Goal: Book appointment/travel/reservation

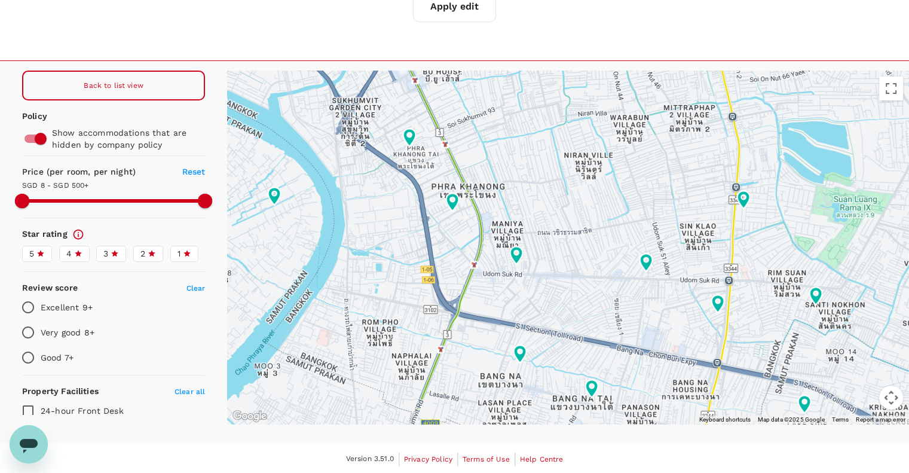
drag, startPoint x: 108, startPoint y: 78, endPoint x: 53, endPoint y: 36, distance: 69.4
click at [108, 78] on div "Back to list view" at bounding box center [113, 86] width 183 height 30
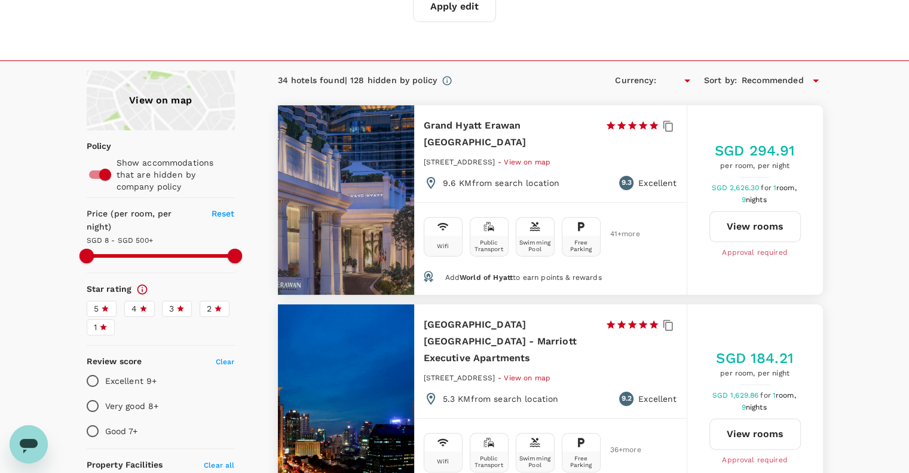
type input "499.8"
type input "SGD"
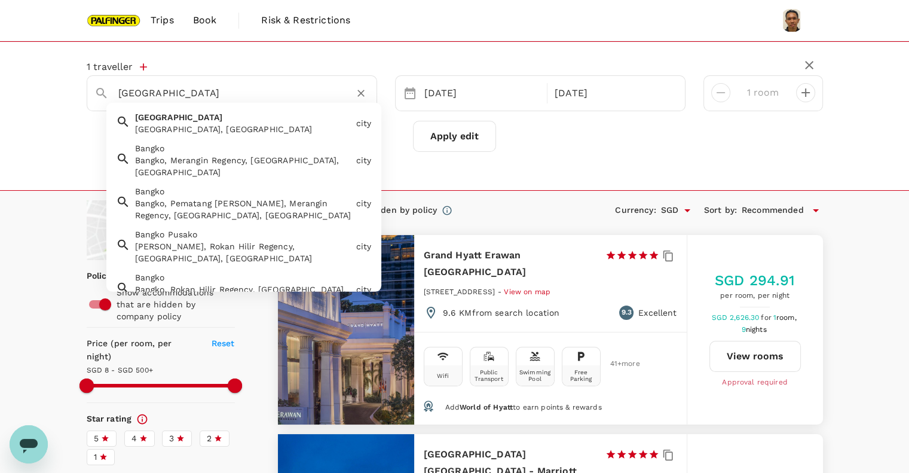
click at [201, 93] on input "[GEOGRAPHIC_DATA]" at bounding box center [227, 93] width 218 height 19
type input "Bangkok lumen"
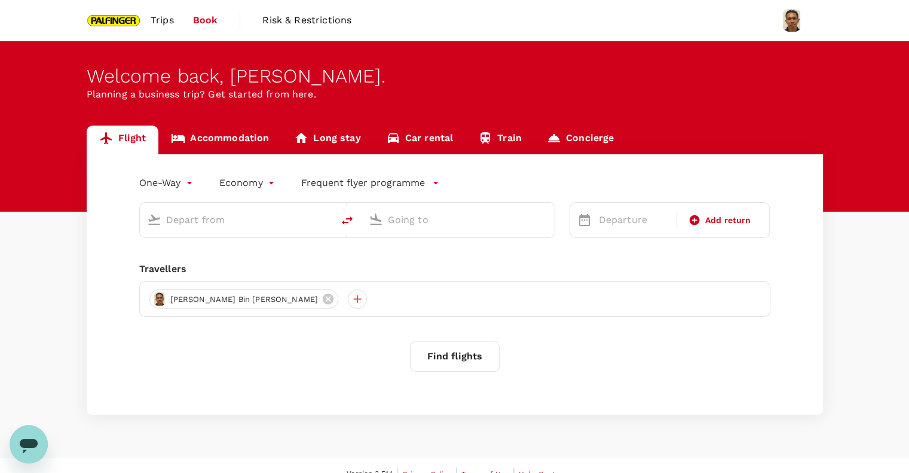
type input "roundtrip"
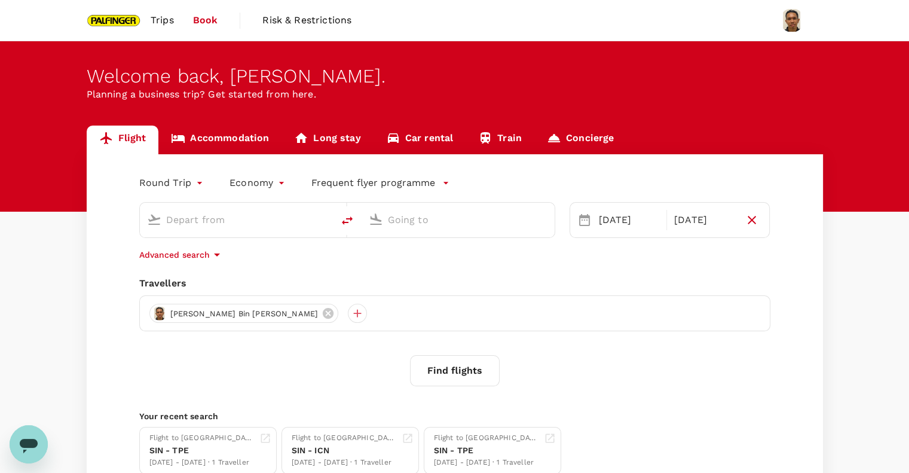
type input "Singapore Changi (SIN)"
type input "Suvarnabhumi Intl (BKK)"
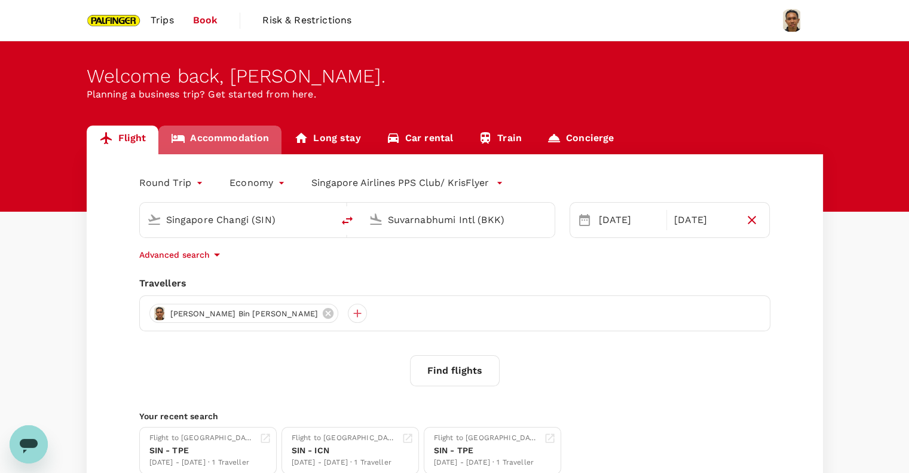
click at [215, 138] on link "Accommodation" at bounding box center [219, 139] width 123 height 29
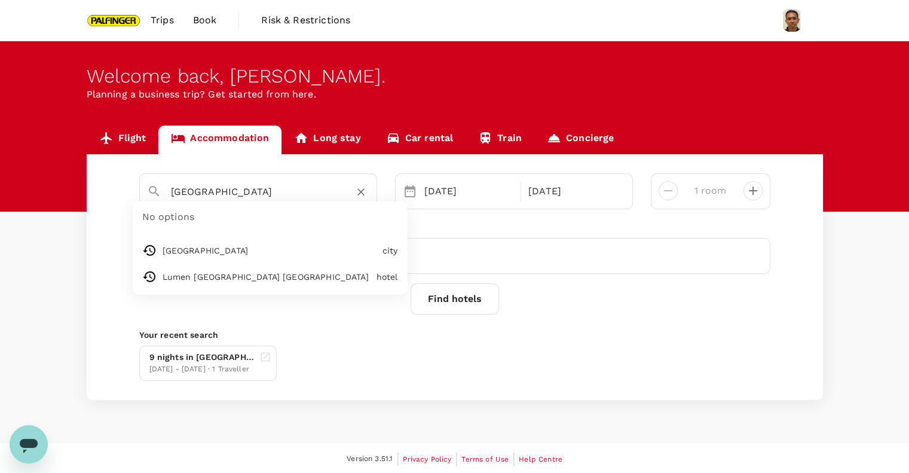
click at [282, 193] on input "[GEOGRAPHIC_DATA]" at bounding box center [253, 191] width 165 height 19
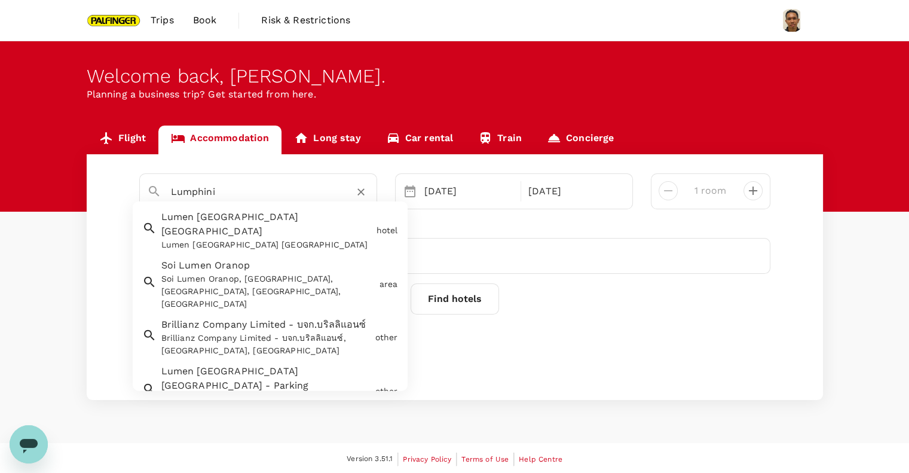
drag, startPoint x: 270, startPoint y: 195, endPoint x: 253, endPoint y: 195, distance: 16.7
click at [270, 195] on input "Lumphini" at bounding box center [253, 191] width 165 height 19
click at [252, 222] on div "Lumen [GEOGRAPHIC_DATA] [GEOGRAPHIC_DATA] [GEOGRAPHIC_DATA] [GEOGRAPHIC_DATA] […" at bounding box center [264, 228] width 215 height 46
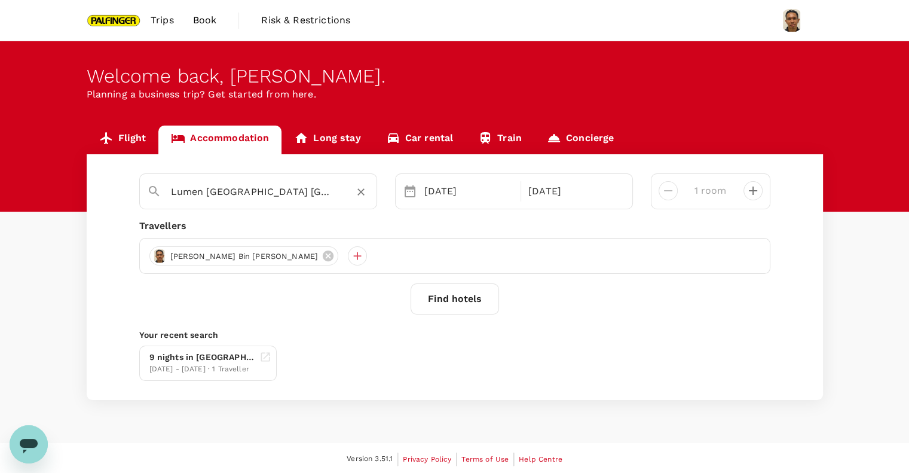
type input "Lumen [GEOGRAPHIC_DATA] [GEOGRAPHIC_DATA]"
click at [443, 303] on button "Find hotels" at bounding box center [455, 298] width 88 height 31
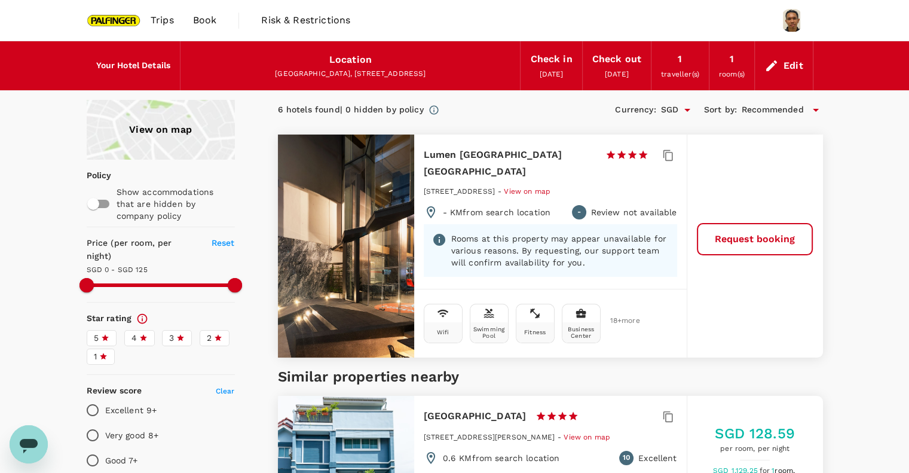
type input "125"
click at [771, 224] on button "Request booking" at bounding box center [754, 239] width 115 height 31
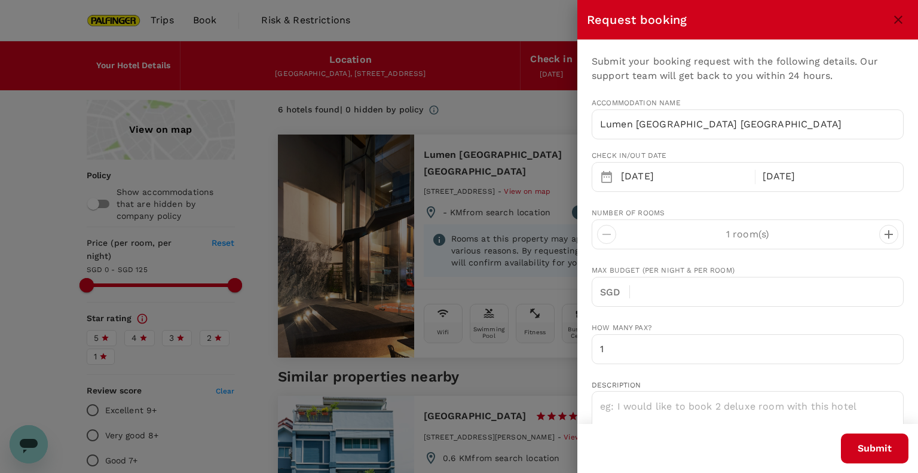
type input "65"
type input "97582985"
type input "[PERSON_NAME][EMAIL_ADDRESS][DOMAIN_NAME]"
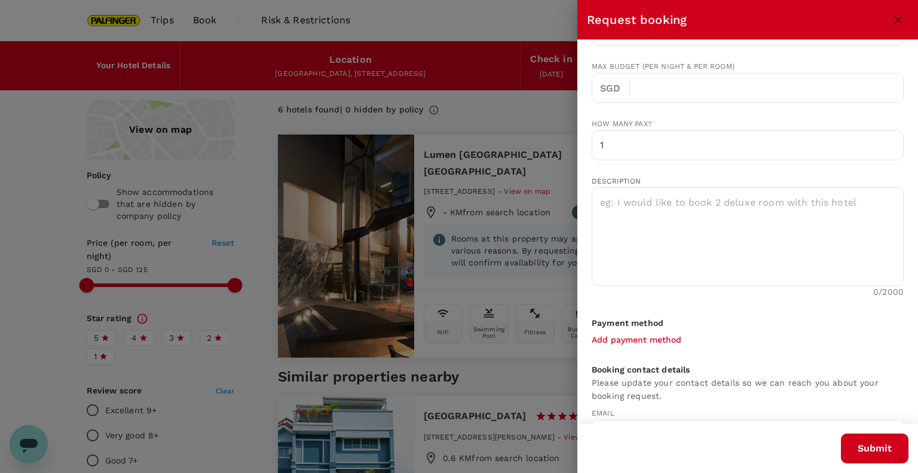
scroll to position [239, 0]
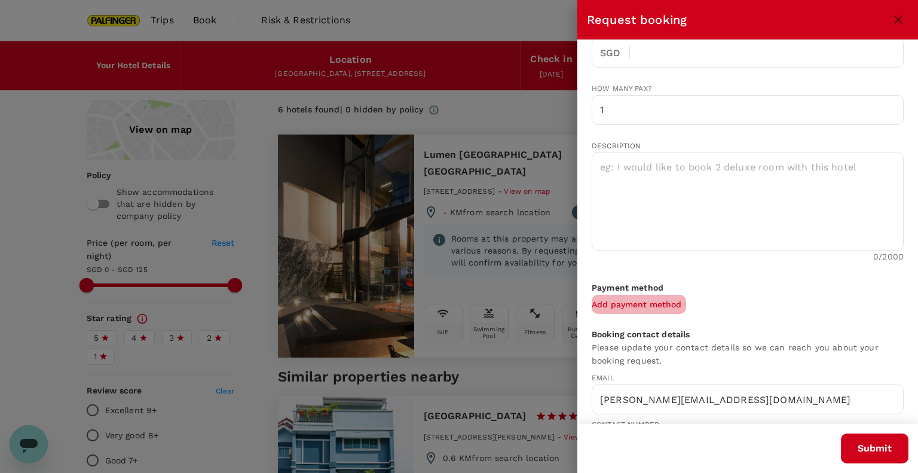
click at [668, 299] on p "Add payment method" at bounding box center [637, 304] width 90 height 12
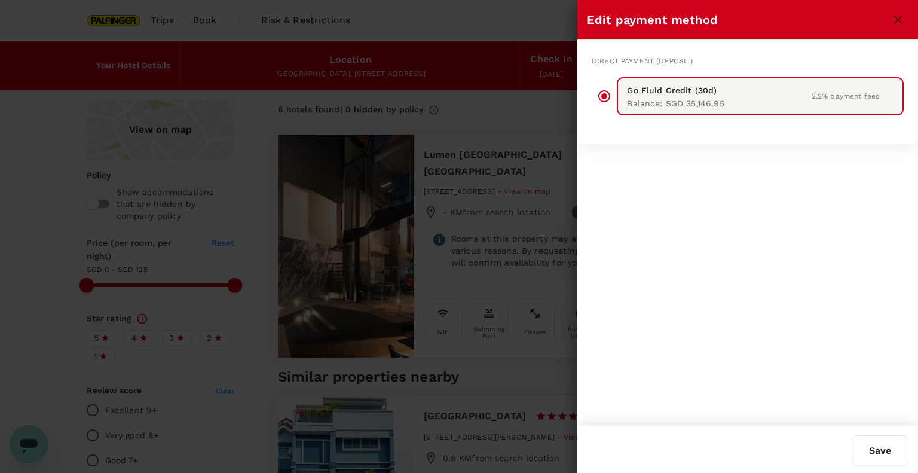
click at [700, 83] on p "Go Fluid Credit (30d)" at bounding box center [716, 90] width 178 height 14
click at [865, 449] on button "Save" at bounding box center [880, 450] width 57 height 31
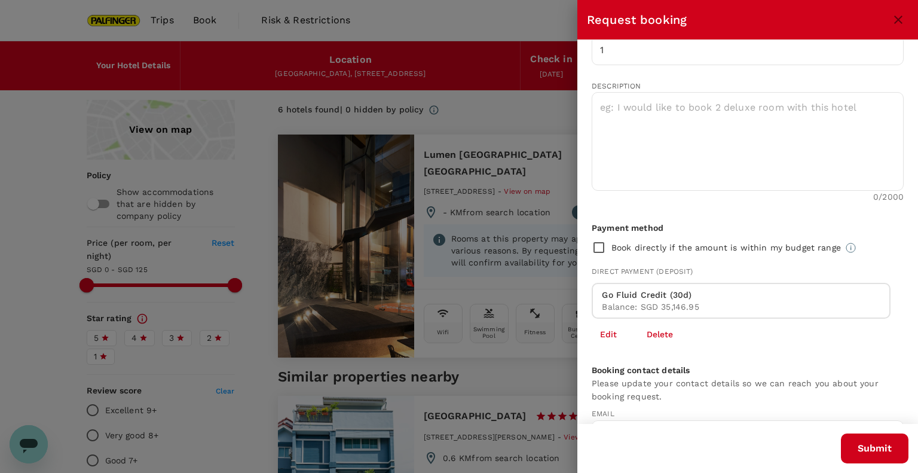
scroll to position [319, 0]
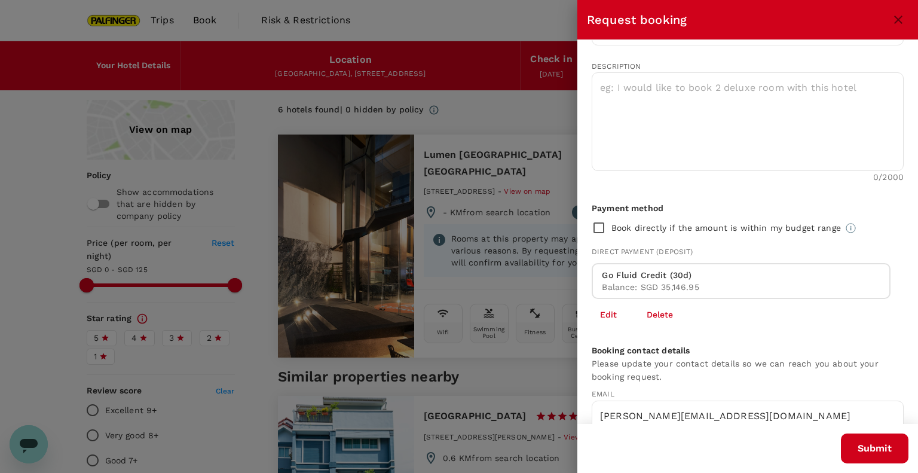
type input "125"
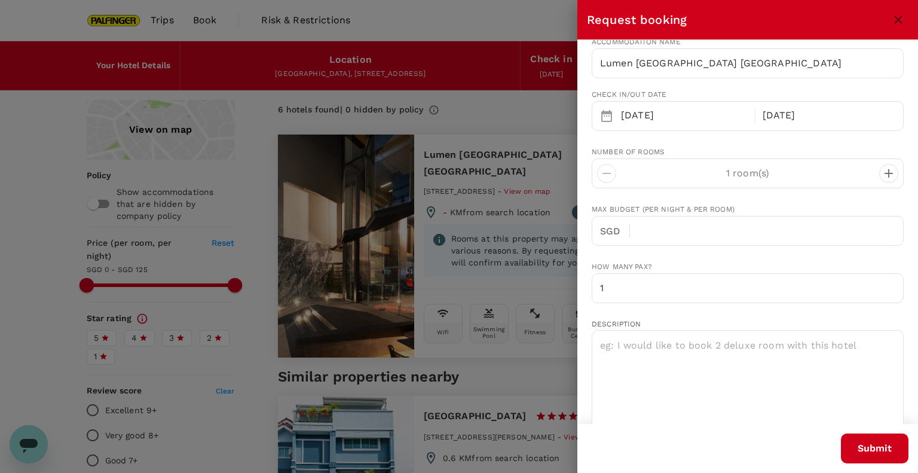
scroll to position [79, 0]
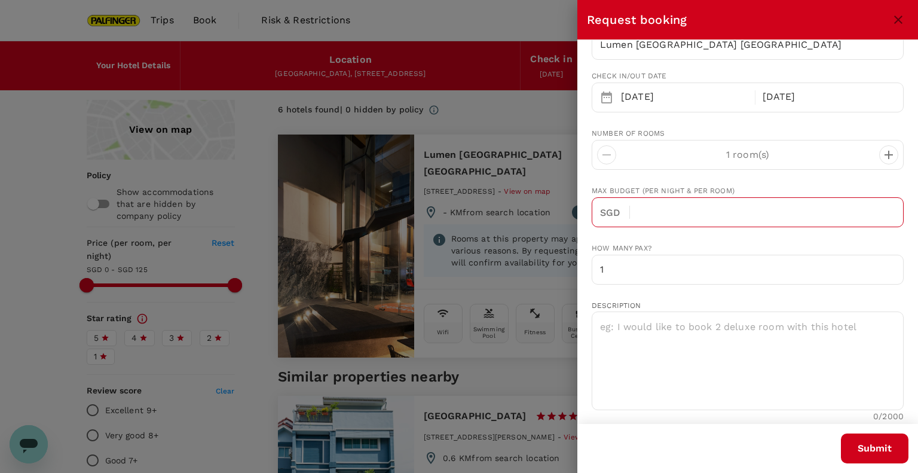
click at [662, 212] on input "text" at bounding box center [771, 212] width 264 height 30
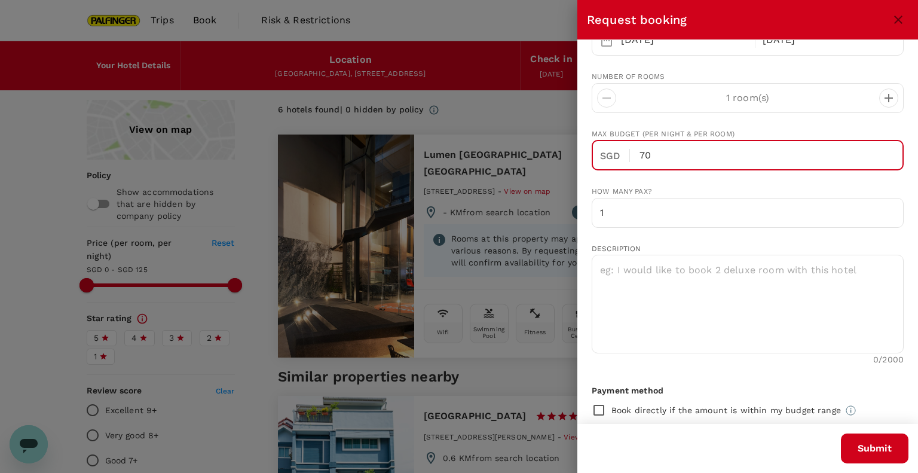
scroll to position [159, 0]
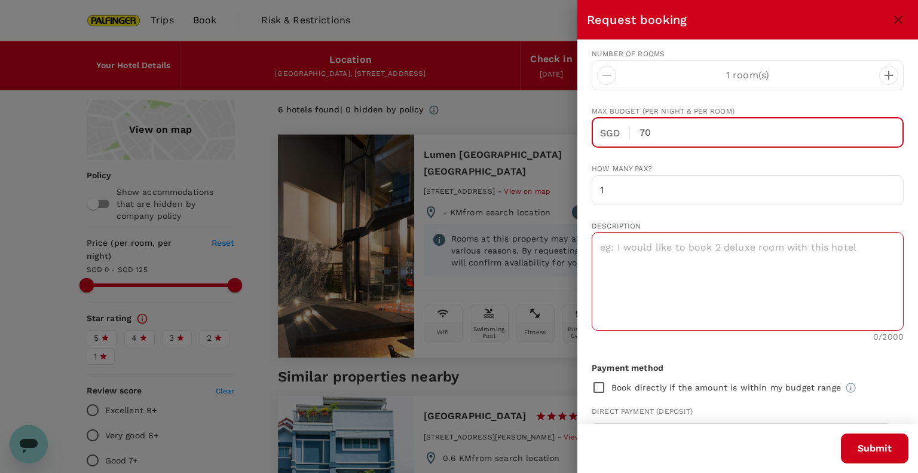
type input "70"
click at [642, 248] on textarea at bounding box center [748, 281] width 312 height 99
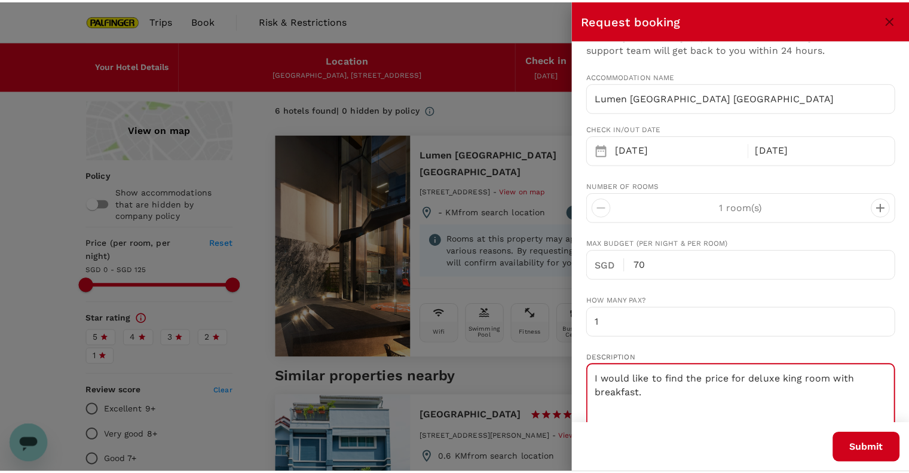
scroll to position [0, 0]
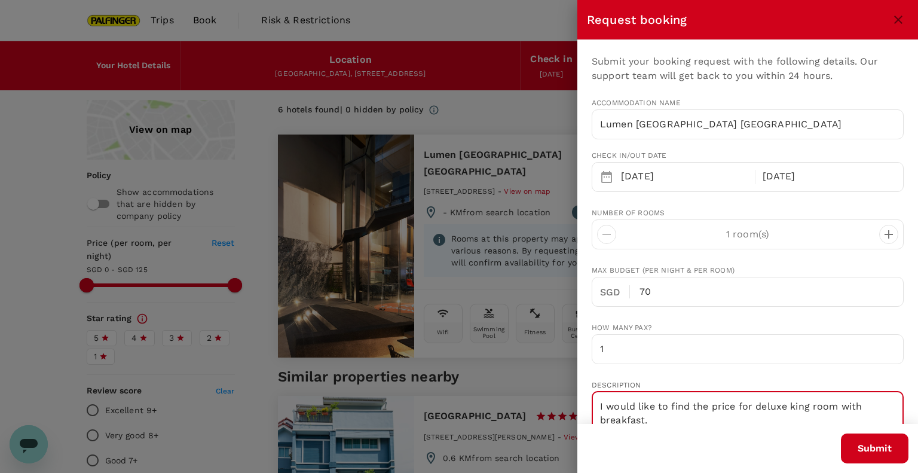
click at [693, 401] on textarea "I would like to find the price for deluxe king room with breakfast." at bounding box center [748, 440] width 312 height 99
type textarea "I would like to find out the price for deluxe king room with breakfast."
click at [886, 454] on button "Submit" at bounding box center [875, 448] width 68 height 30
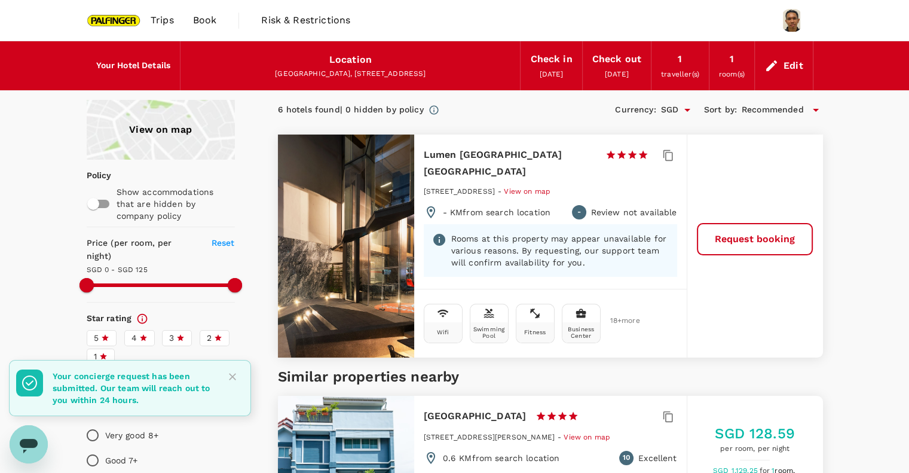
type input "125"
